Goal: Find specific page/section: Locate a particular part of the current website

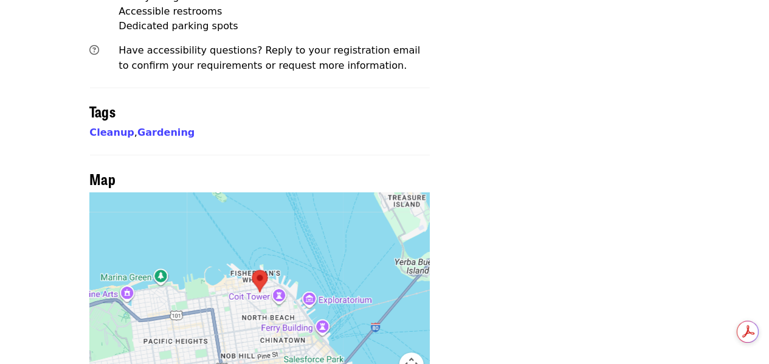
scroll to position [963, 0]
click at [414, 351] on button "Map camera controls" at bounding box center [410, 363] width 24 height 24
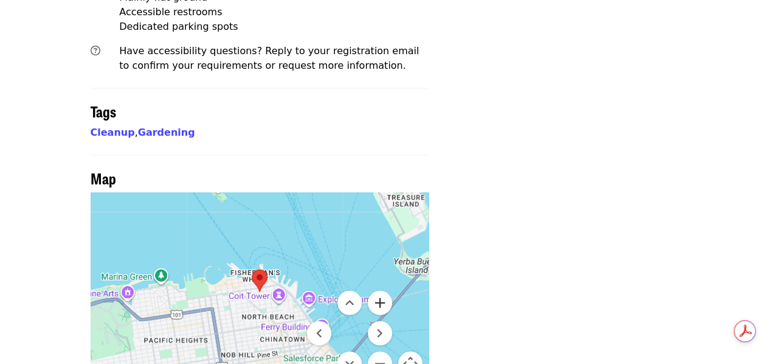
click at [380, 290] on button "Zoom in" at bounding box center [380, 302] width 24 height 24
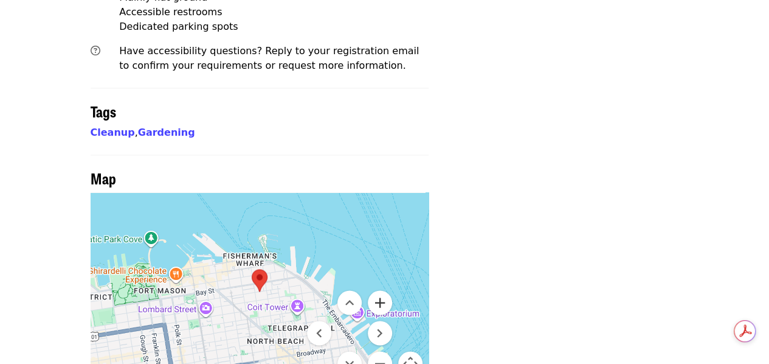
click at [380, 290] on button "Zoom in" at bounding box center [380, 302] width 24 height 24
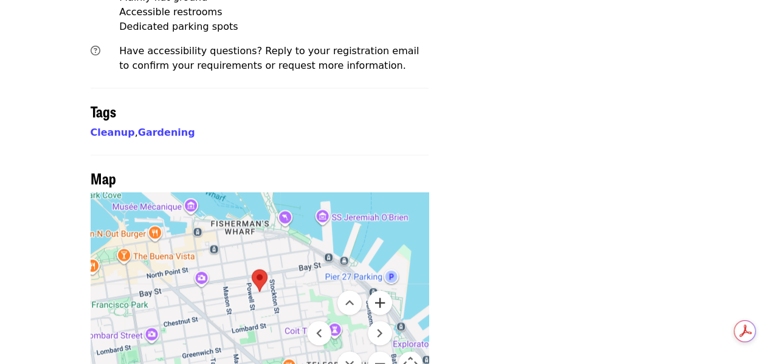
click at [380, 290] on button "Zoom in" at bounding box center [380, 302] width 24 height 24
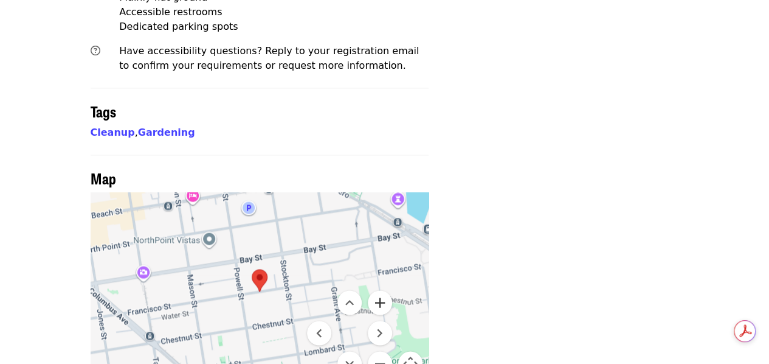
click at [380, 290] on button "Zoom in" at bounding box center [380, 302] width 24 height 24
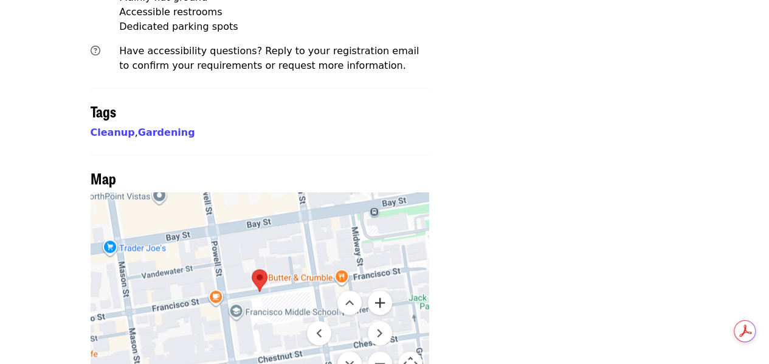
click at [380, 290] on button "Zoom in" at bounding box center [380, 302] width 24 height 24
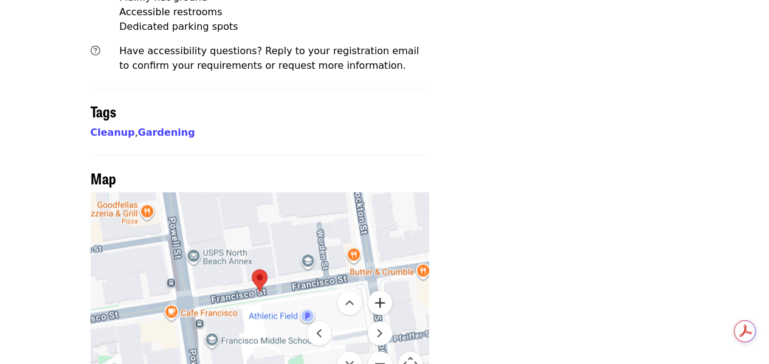
click at [380, 290] on button "Zoom in" at bounding box center [380, 302] width 24 height 24
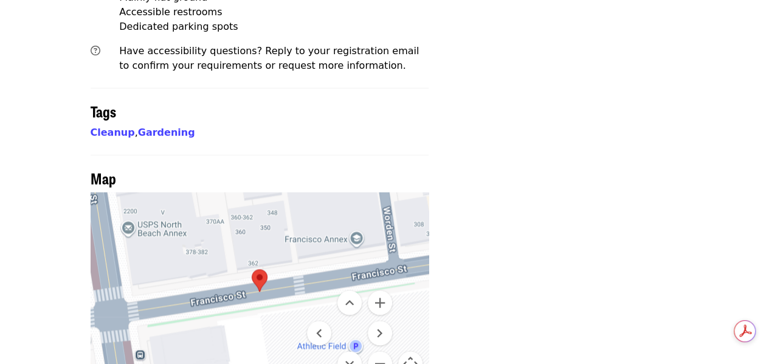
drag, startPoint x: 279, startPoint y: 256, endPoint x: 215, endPoint y: 97, distance: 170.9
click at [215, 155] on section "Map Keyboard shortcuts Map Data Map data ©2025 Google Map data ©2025 Google 10 …" at bounding box center [260, 272] width 339 height 235
drag, startPoint x: 258, startPoint y: 245, endPoint x: 172, endPoint y: 144, distance: 132.9
click at [172, 192] on div at bounding box center [260, 291] width 339 height 198
click at [380, 351] on button "Zoom out" at bounding box center [380, 363] width 24 height 24
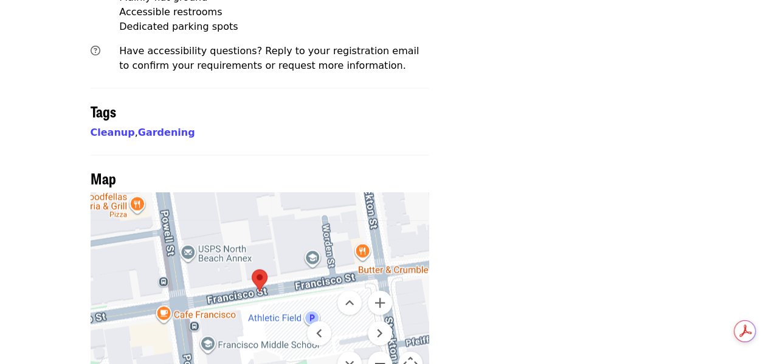
click at [380, 351] on button "Zoom out" at bounding box center [380, 363] width 24 height 24
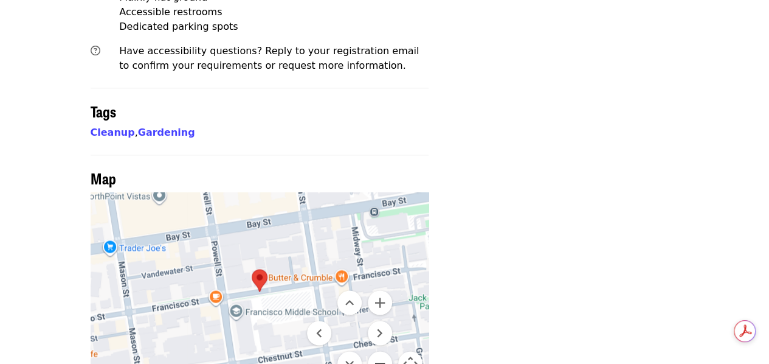
click at [380, 351] on button "Zoom out" at bounding box center [380, 363] width 24 height 24
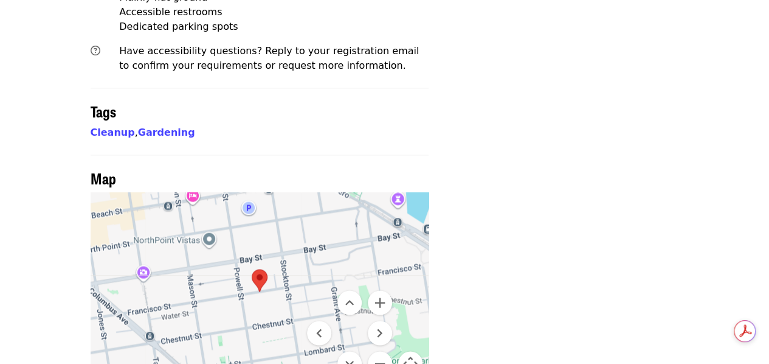
drag, startPoint x: 237, startPoint y: 242, endPoint x: 316, endPoint y: 222, distance: 81.6
click at [316, 222] on div "Keyboard shortcuts Map Data Map data ©2025 Google Map data ©2025 Google 100 m C…" at bounding box center [260, 291] width 339 height 198
